Goal: Information Seeking & Learning: Learn about a topic

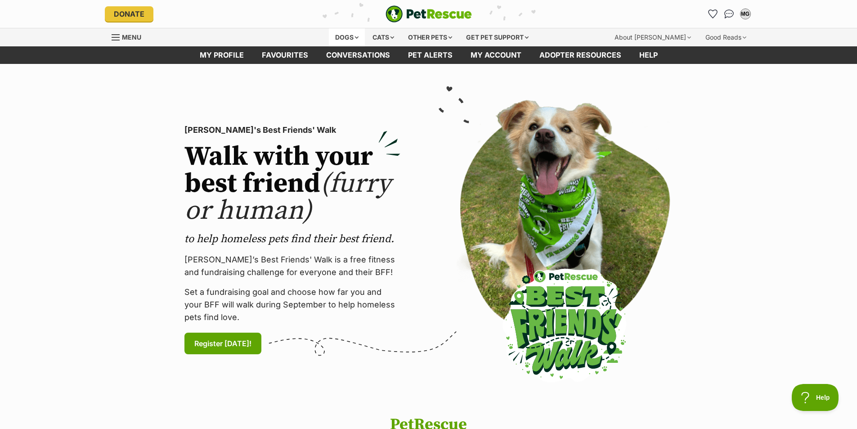
click at [352, 36] on div "Dogs" at bounding box center [347, 37] width 36 height 18
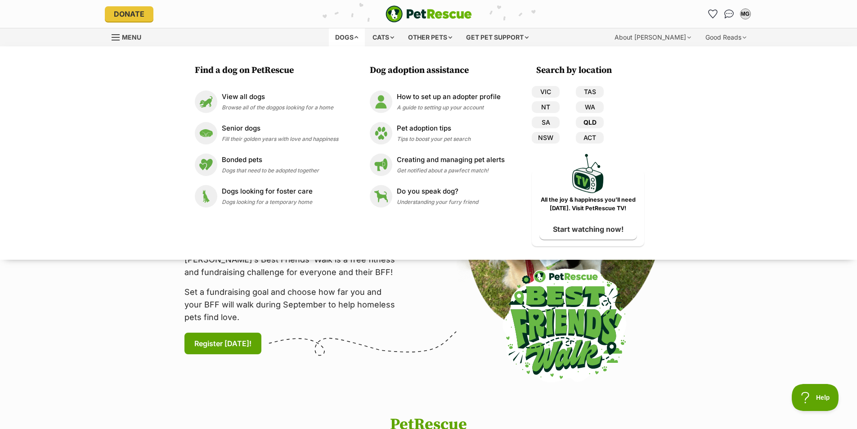
click at [586, 119] on link "QLD" at bounding box center [590, 123] width 28 height 12
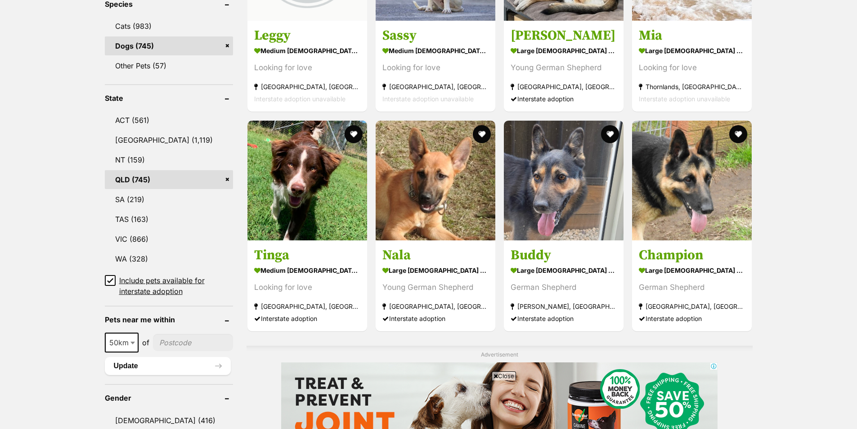
click at [112, 279] on icon at bounding box center [110, 281] width 5 height 4
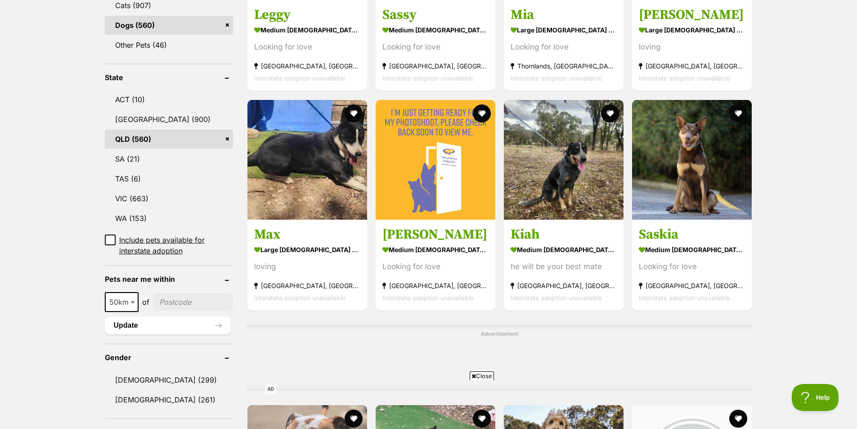
scroll to position [390, 0]
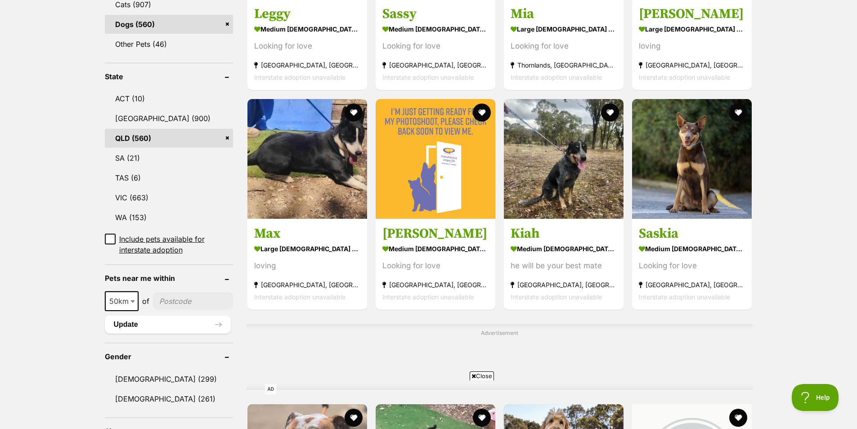
click at [170, 297] on input"] "postcode" at bounding box center [193, 301] width 80 height 17
click at [132, 301] on b at bounding box center [133, 301] width 5 height 3
click at [169, 301] on input"] "postcode" at bounding box center [193, 301] width 80 height 17
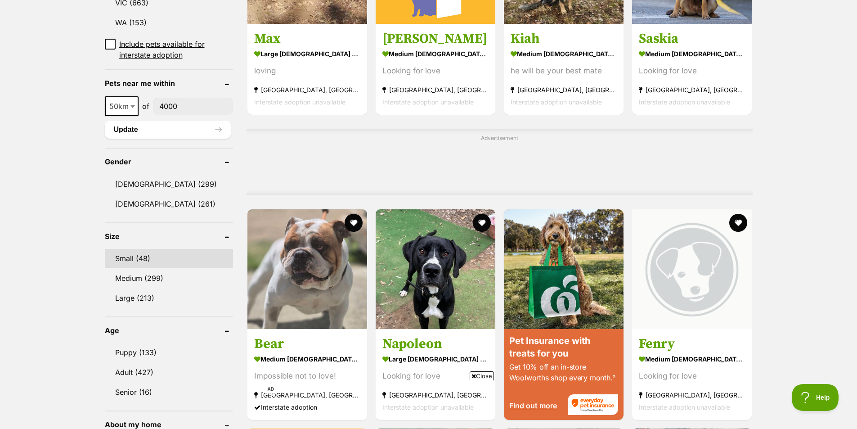
type input"] "4000"
click at [122, 256] on link "Small (48)" at bounding box center [169, 258] width 128 height 19
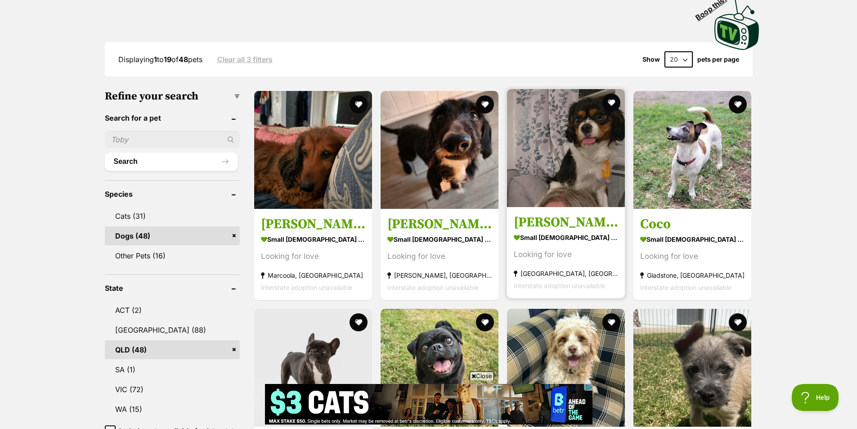
click at [572, 162] on img at bounding box center [566, 148] width 118 height 118
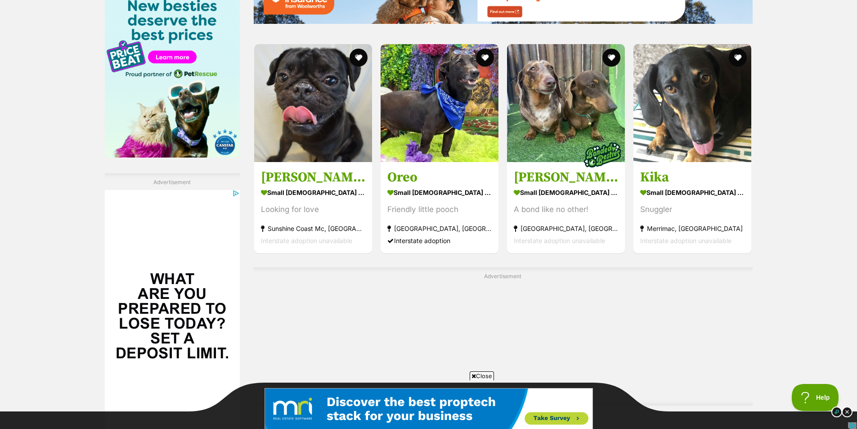
scroll to position [1568, 0]
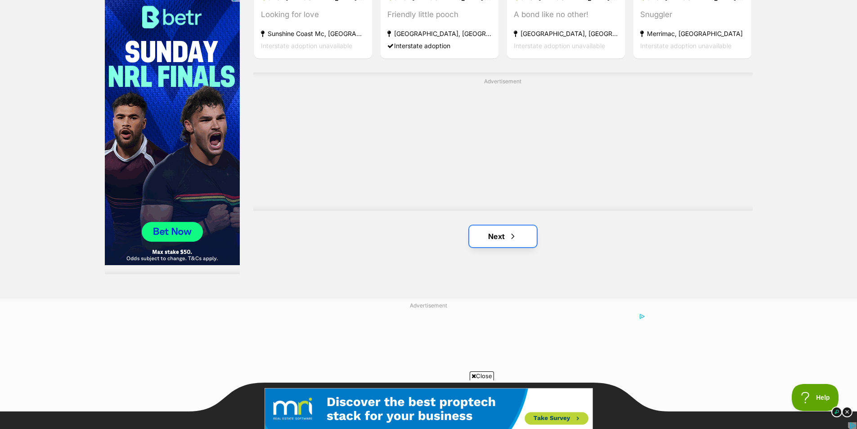
click at [497, 225] on link "Next" at bounding box center [503, 236] width 68 height 22
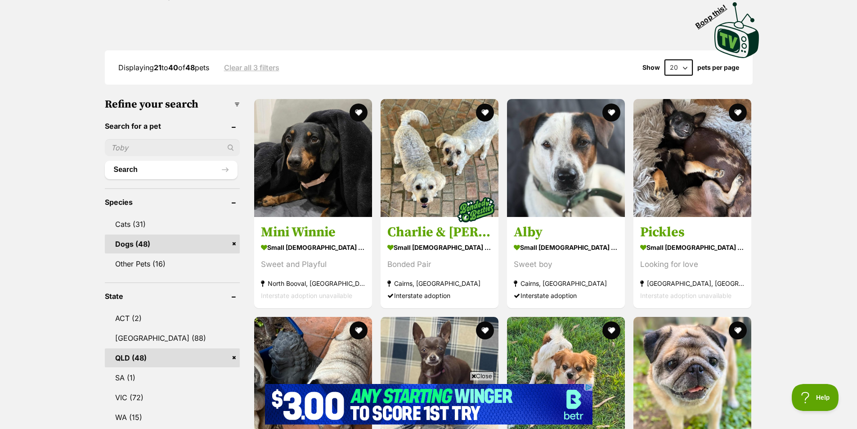
scroll to position [390, 0]
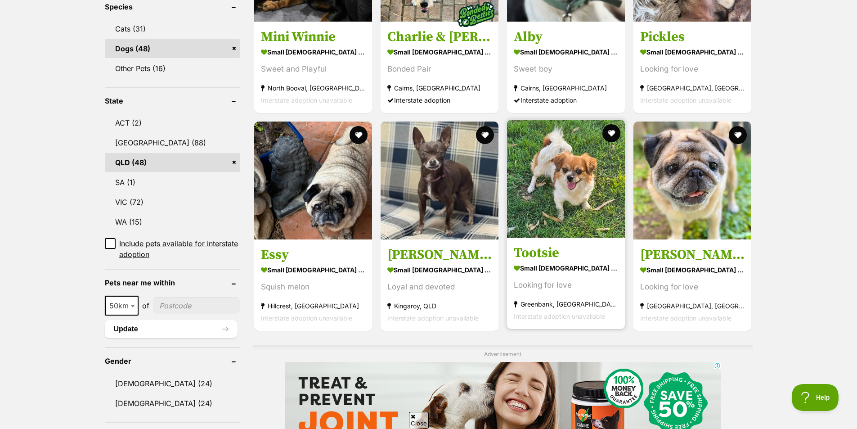
click at [558, 176] on img at bounding box center [566, 179] width 118 height 118
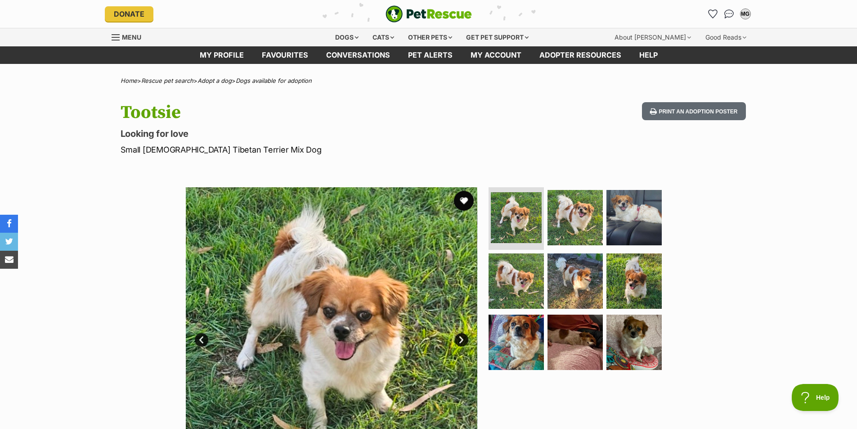
click at [465, 200] on button "favourite" at bounding box center [464, 201] width 20 height 20
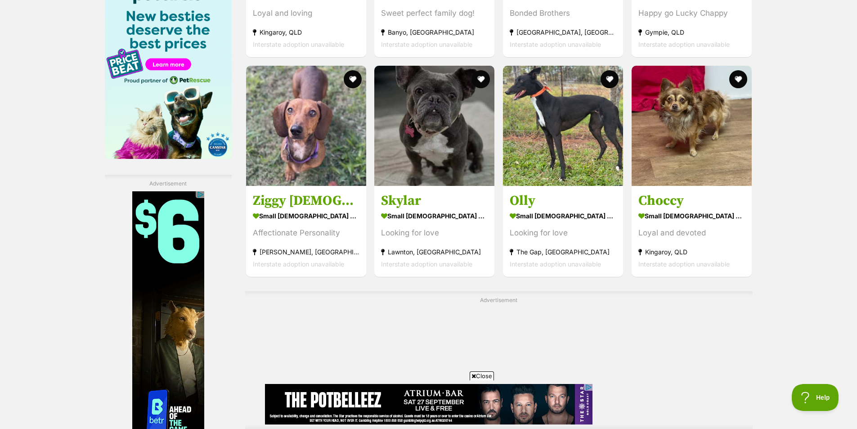
scroll to position [1555, 0]
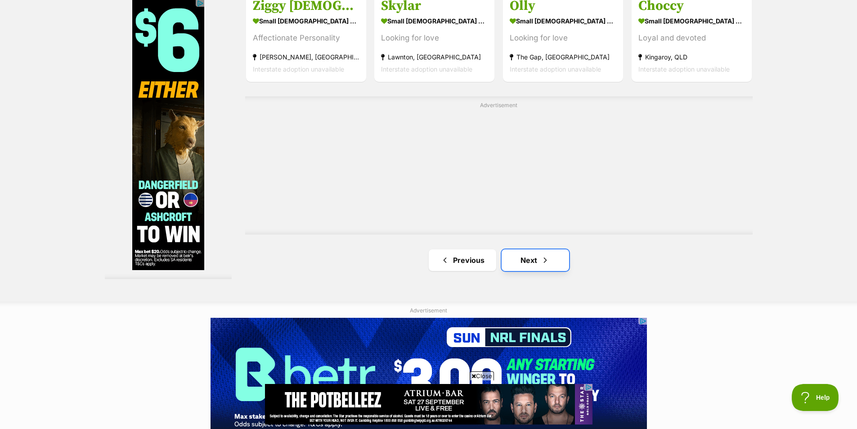
click at [523, 249] on link "Next" at bounding box center [536, 260] width 68 height 22
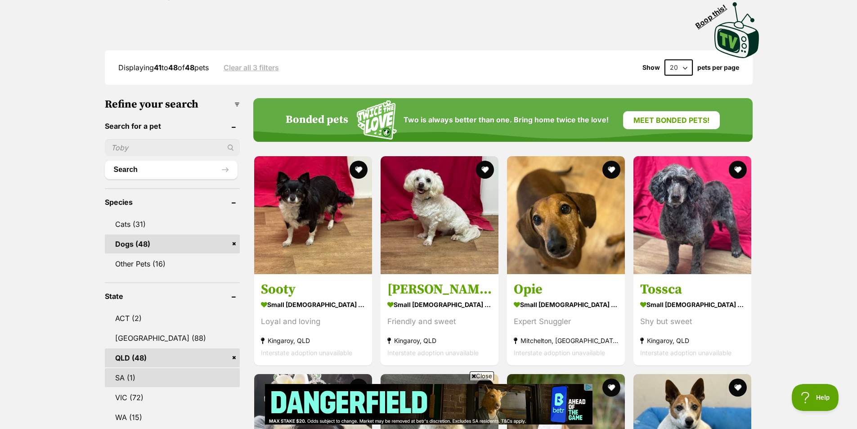
click at [115, 368] on link "SA (1)" at bounding box center [172, 377] width 135 height 19
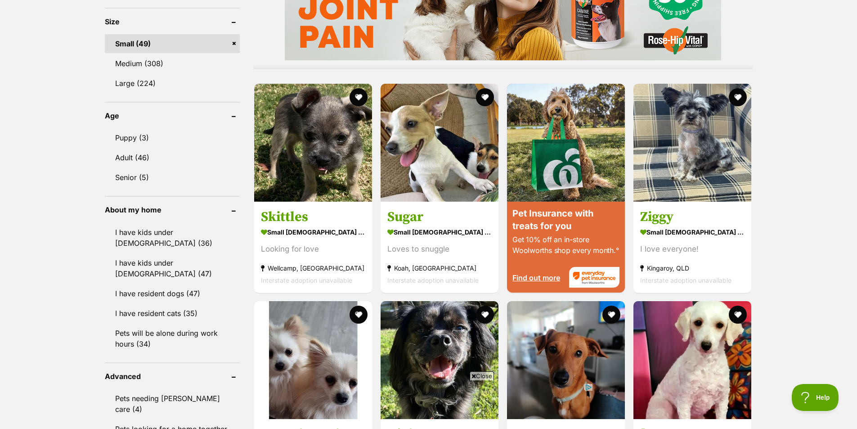
scroll to position [390, 0]
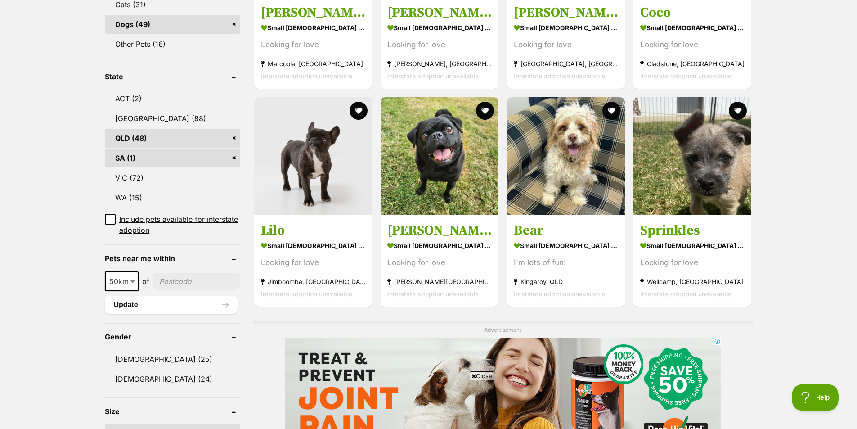
click at [235, 167] on link "SA (1)" at bounding box center [172, 158] width 135 height 19
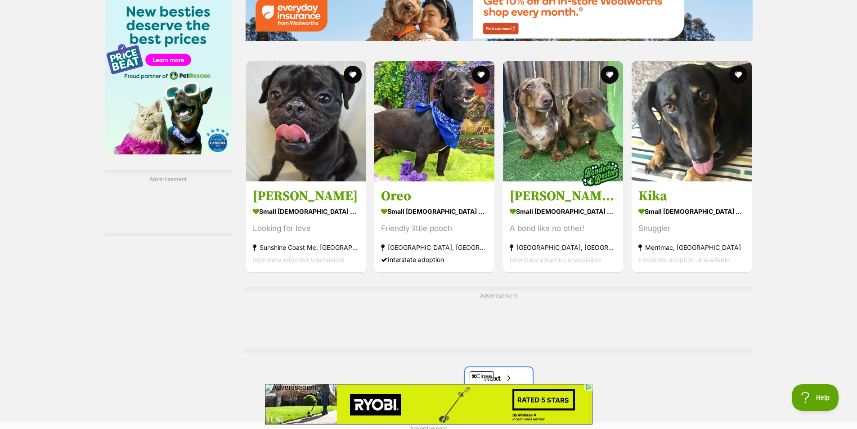
click at [475, 367] on link "Next" at bounding box center [499, 378] width 68 height 22
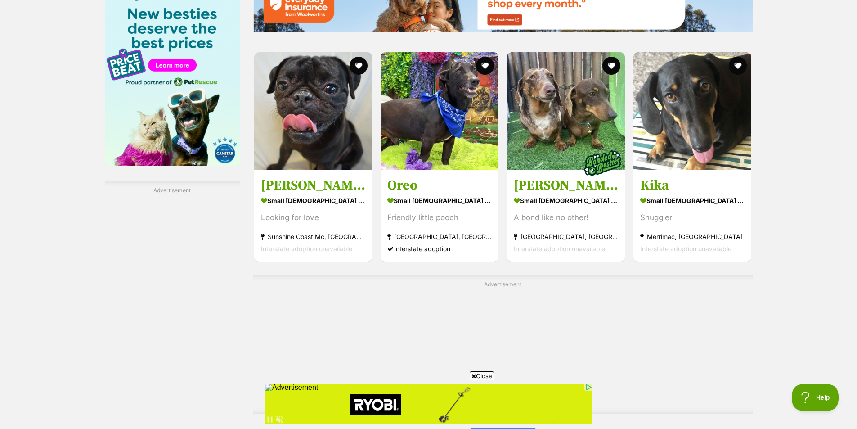
scroll to position [1354, 0]
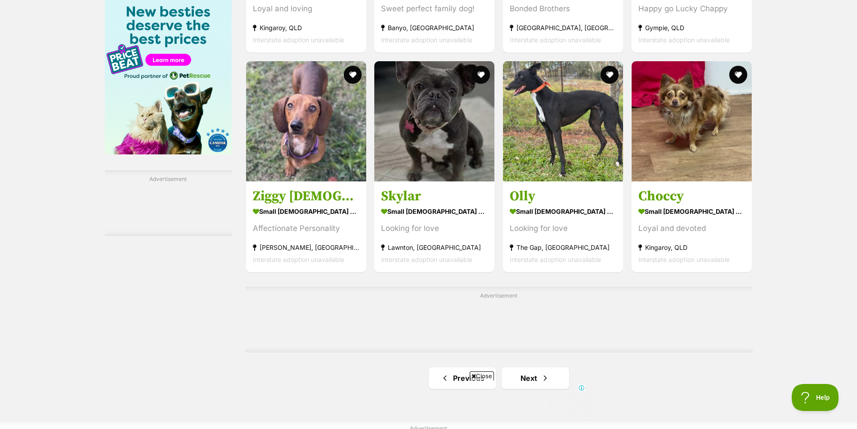
scroll to position [1560, 0]
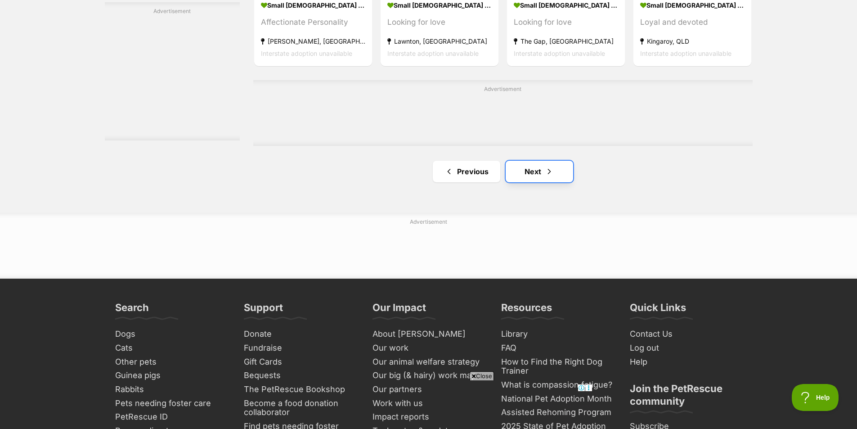
click at [530, 161] on link "Next" at bounding box center [540, 172] width 68 height 22
